Goal: Navigation & Orientation: Find specific page/section

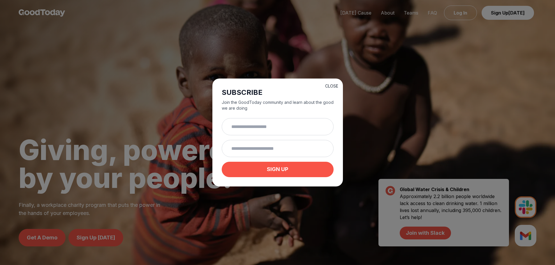
click at [327, 83] on button "CLOSE" at bounding box center [331, 86] width 13 height 6
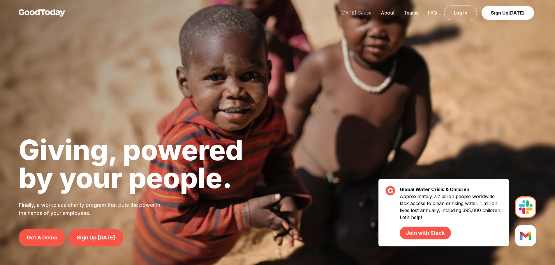
click at [361, 15] on link "[DATE] Cause" at bounding box center [356, 13] width 40 height 6
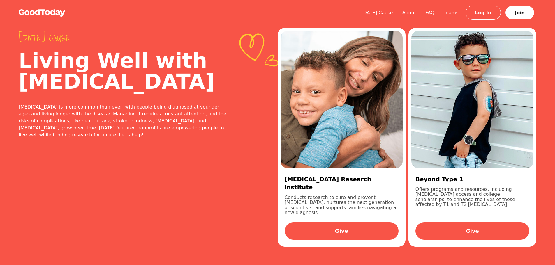
click at [457, 10] on link "Teams" at bounding box center [451, 13] width 24 height 6
